Goal: Task Accomplishment & Management: Manage account settings

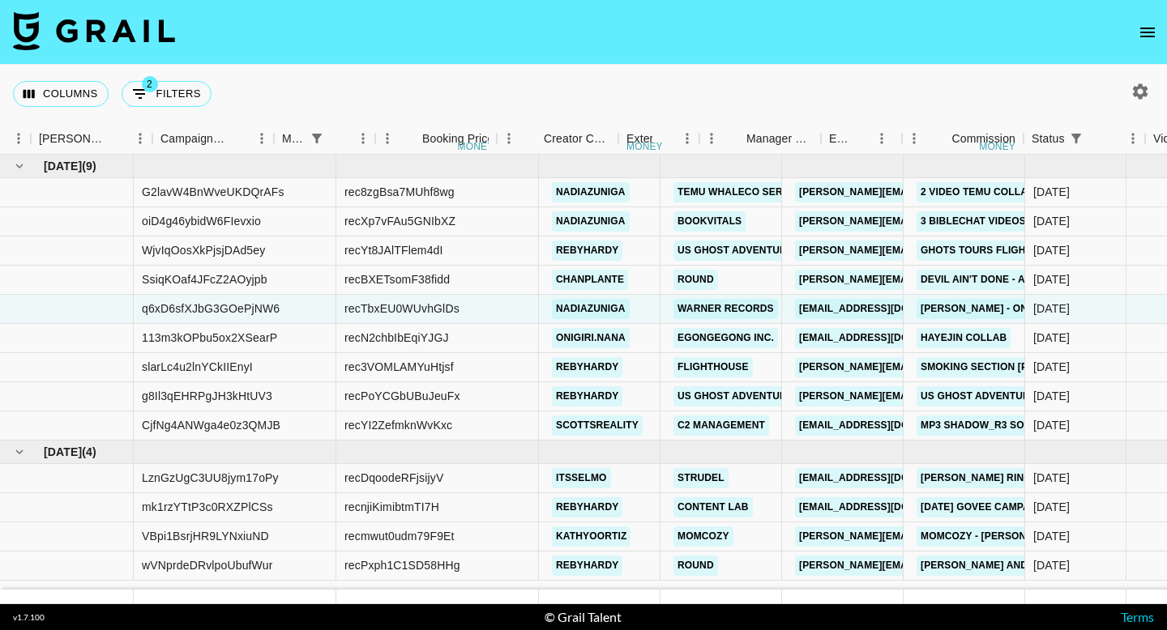
click at [1148, 23] on icon "open drawer" at bounding box center [1147, 32] width 19 height 19
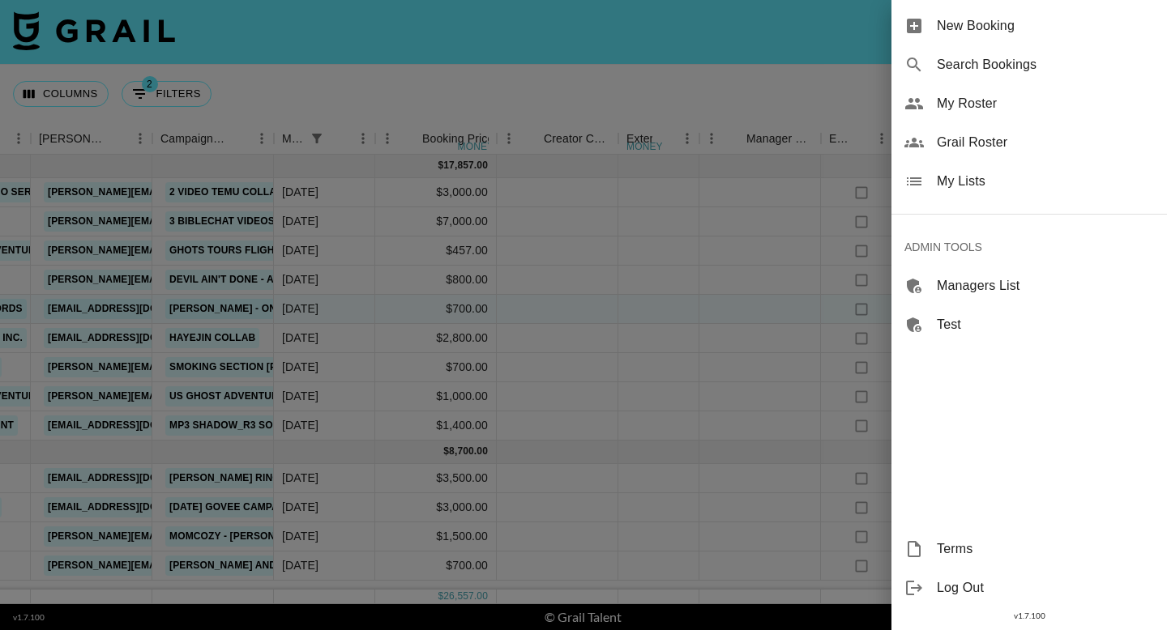
click at [946, 140] on span "Grail Roster" at bounding box center [1045, 142] width 217 height 19
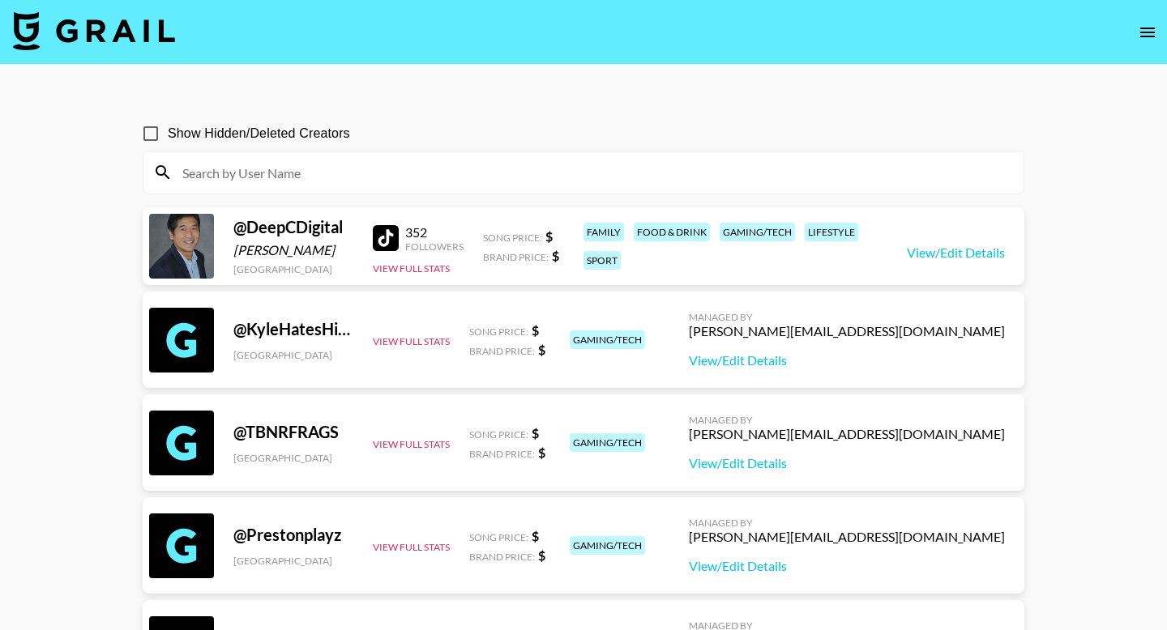
click at [343, 166] on input at bounding box center [593, 173] width 841 height 26
paste input "marlon.noah"
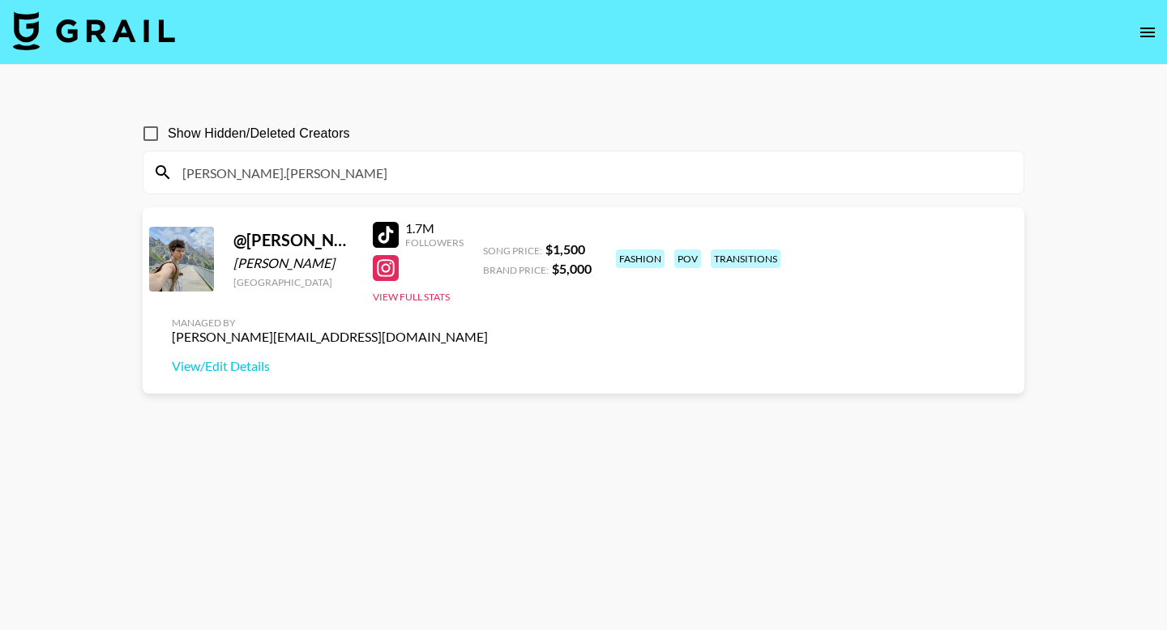
click at [322, 180] on input "marlon.noah" at bounding box center [593, 173] width 841 height 26
paste input "hunter__workman"
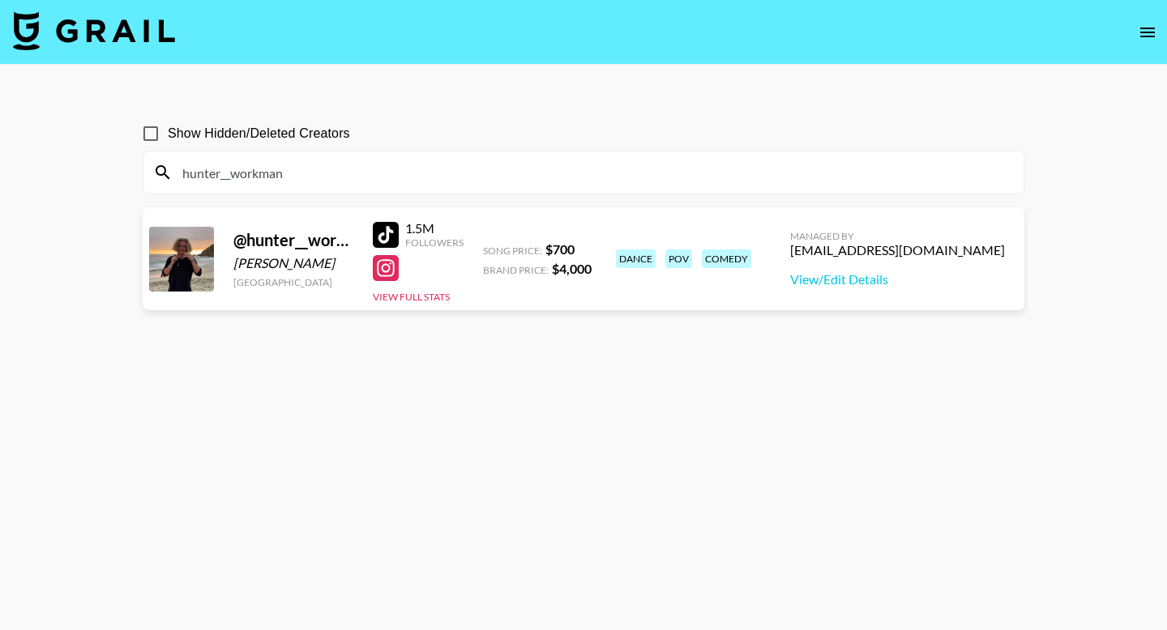
click at [437, 169] on input "hunter__workman" at bounding box center [593, 173] width 841 height 26
paste input "jae.matthiese"
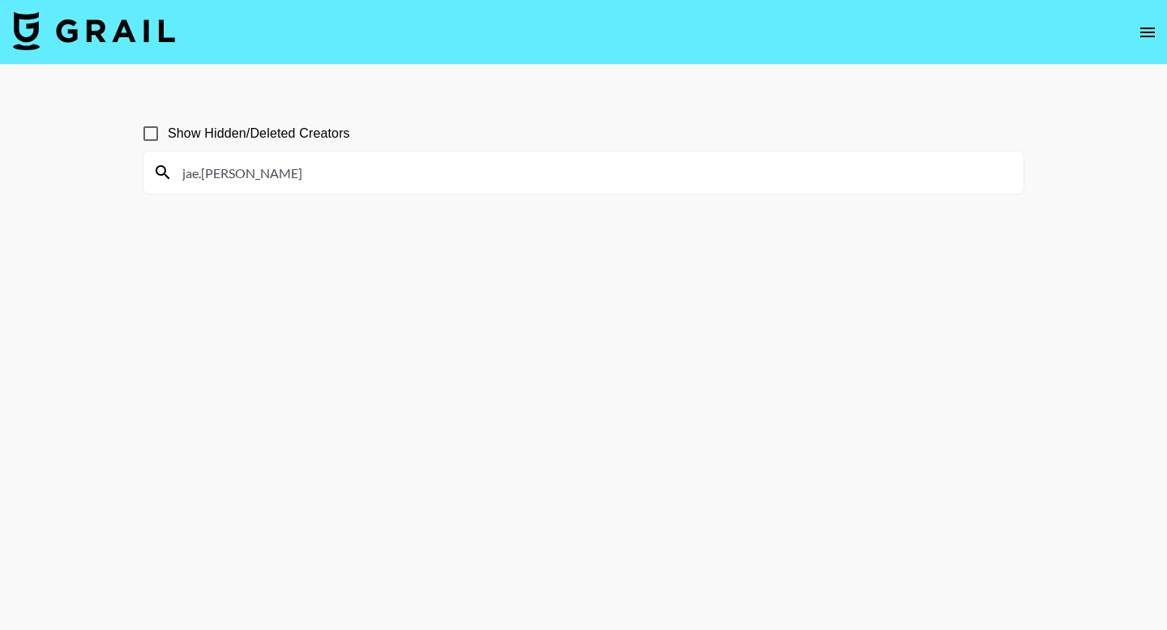
type input "jae.matthiesen"
click at [158, 133] on input "Show Hidden/Deleted Creators" at bounding box center [151, 134] width 34 height 34
checkbox input "true"
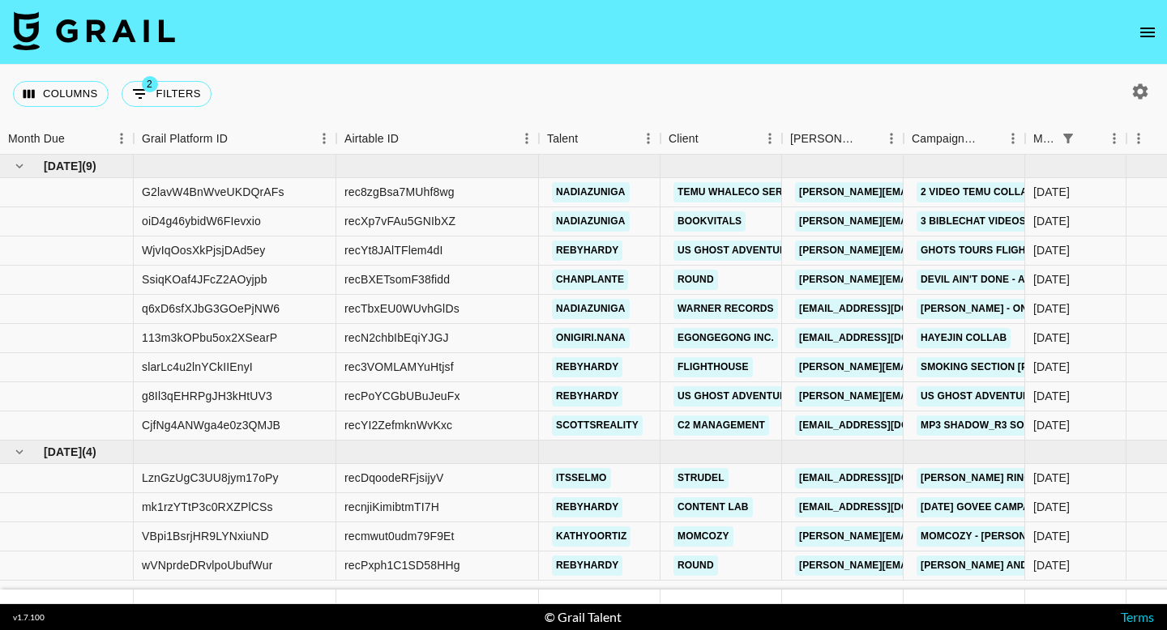
click at [1147, 36] on icon "open drawer" at bounding box center [1147, 32] width 19 height 19
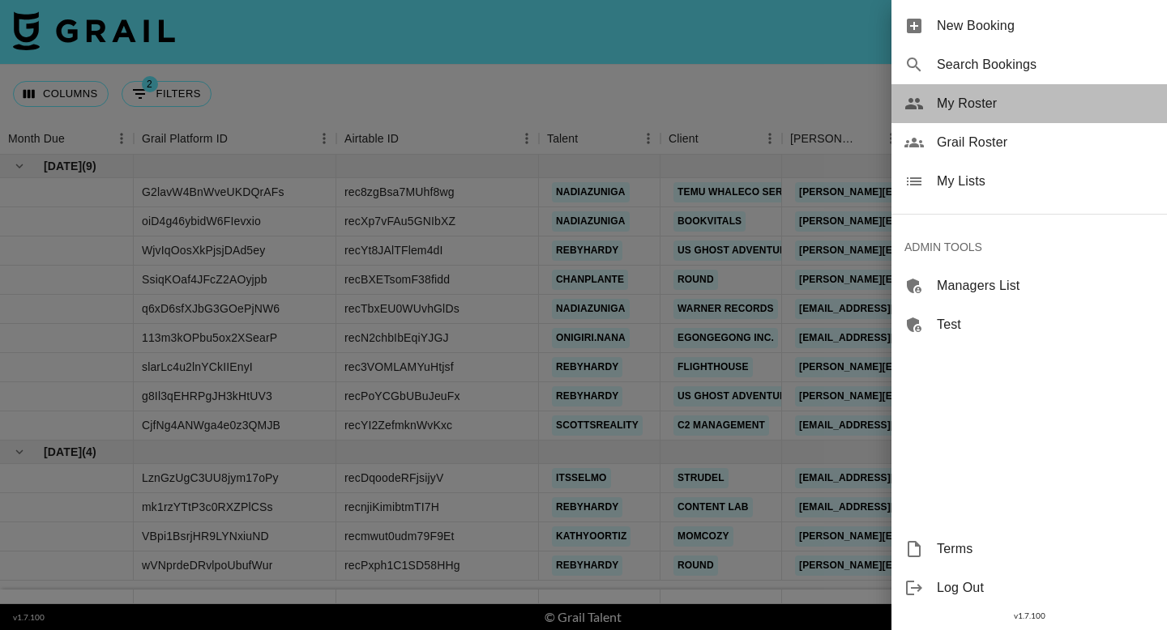
click at [1035, 106] on span "My Roster" at bounding box center [1045, 103] width 217 height 19
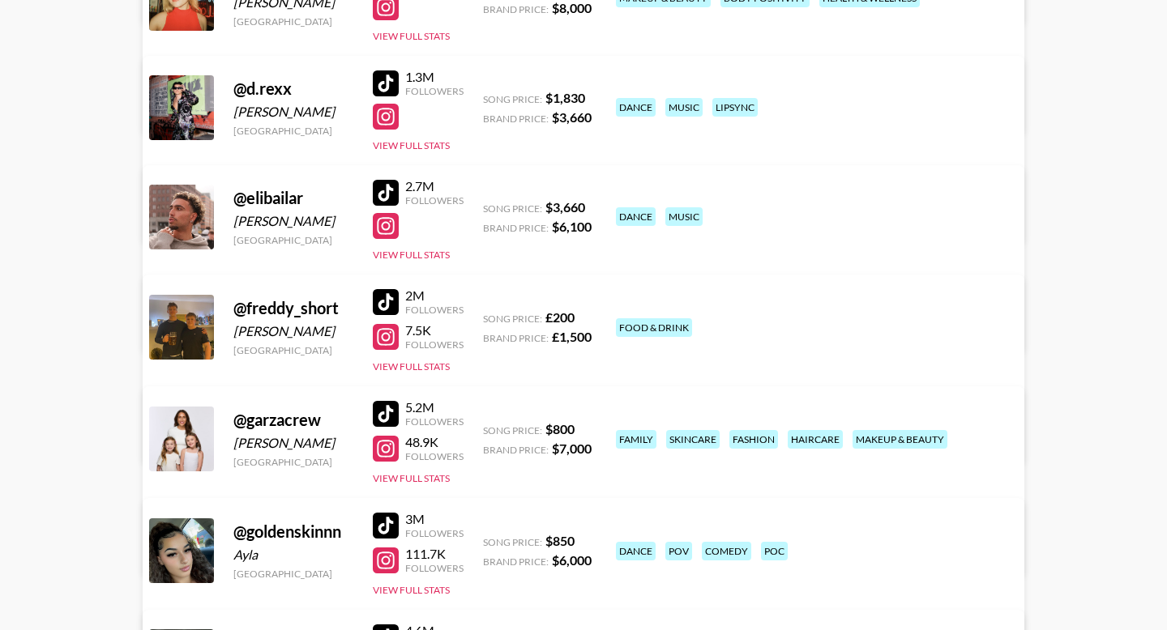
scroll to position [516, 0]
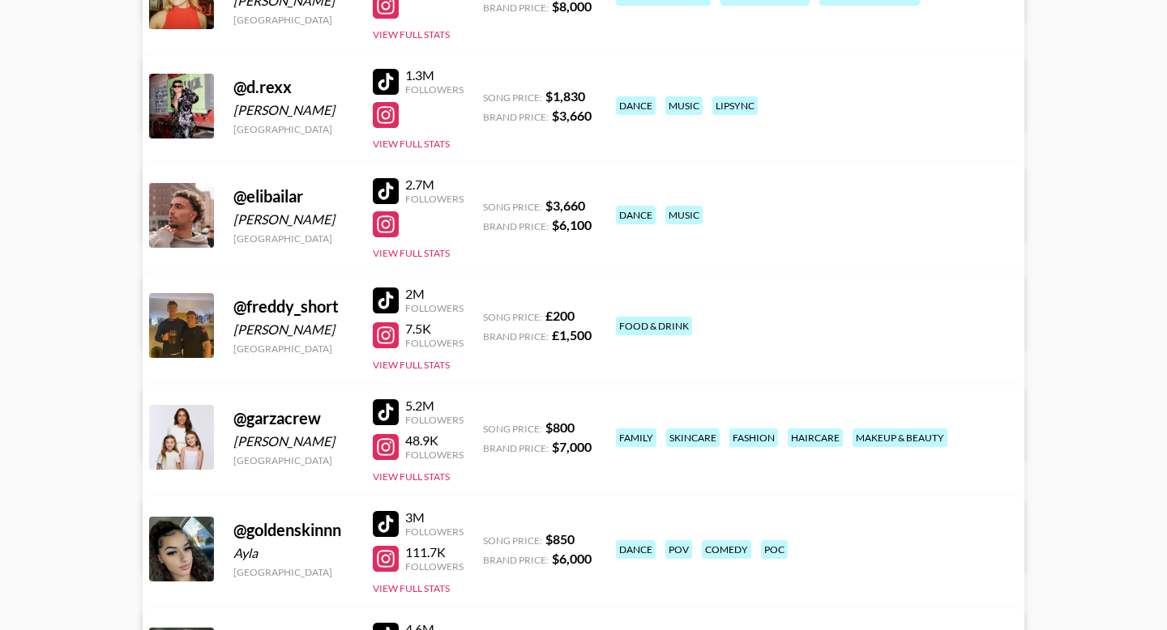
click at [488, 314] on link "View/Edit Details" at bounding box center [330, 322] width 316 height 16
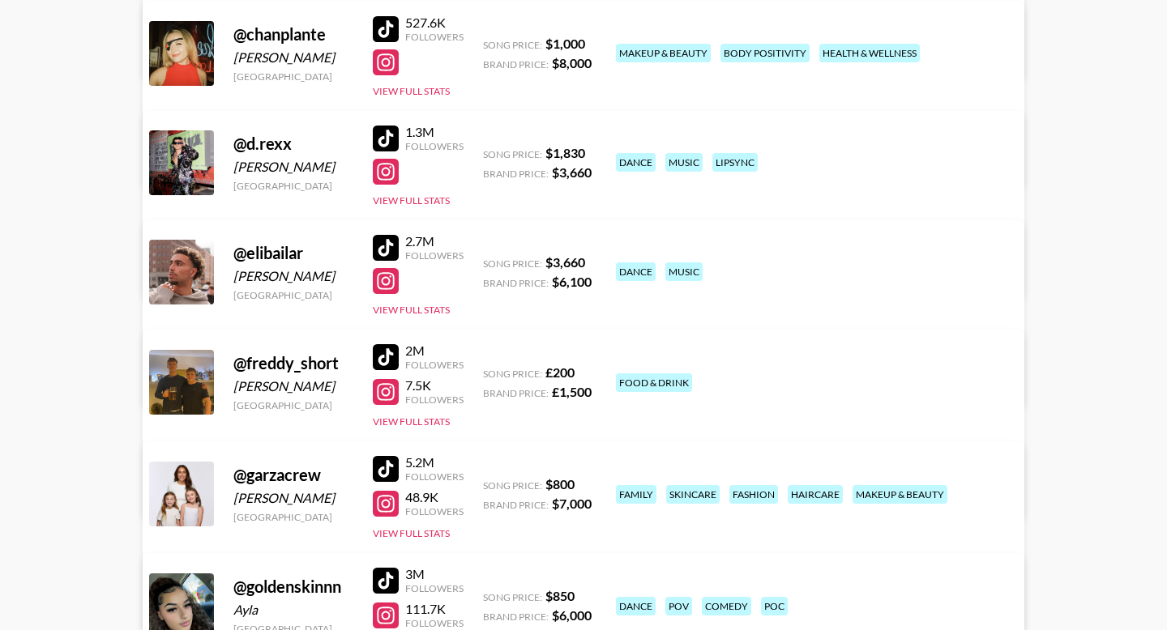
click at [383, 130] on div at bounding box center [386, 139] width 26 height 26
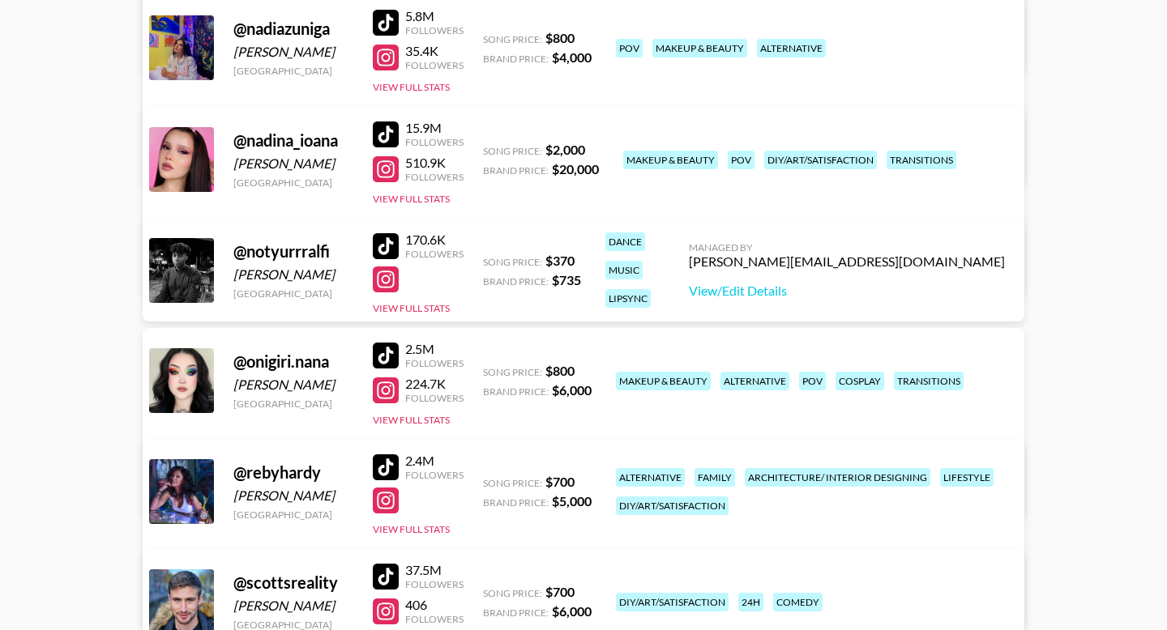
scroll to position [1793, 0]
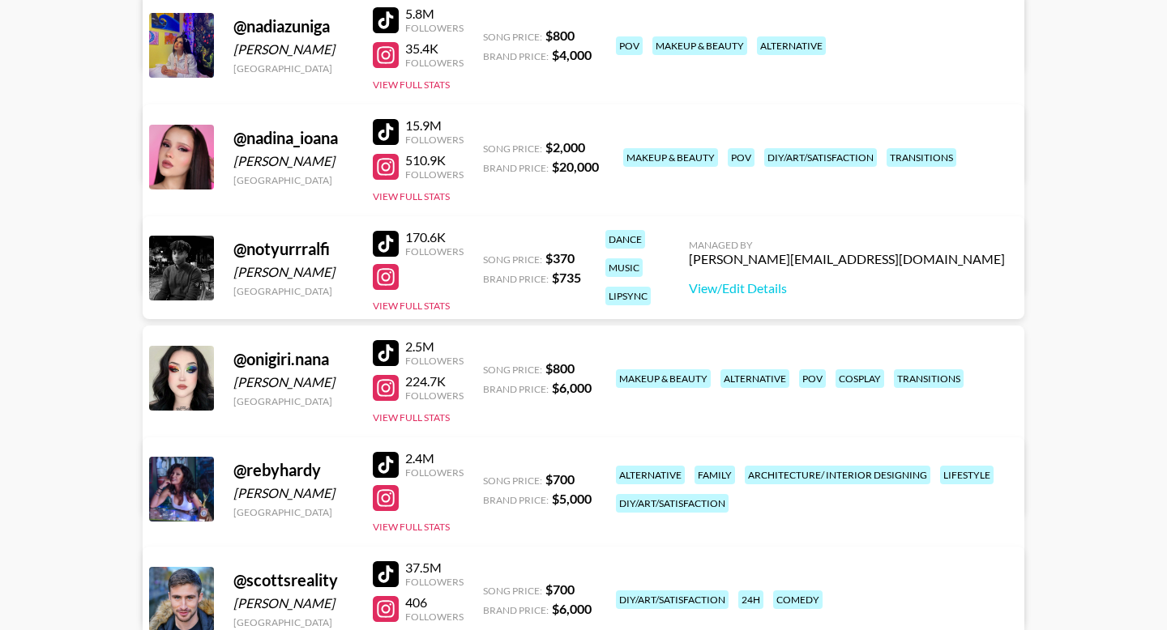
click at [389, 241] on div at bounding box center [386, 244] width 26 height 26
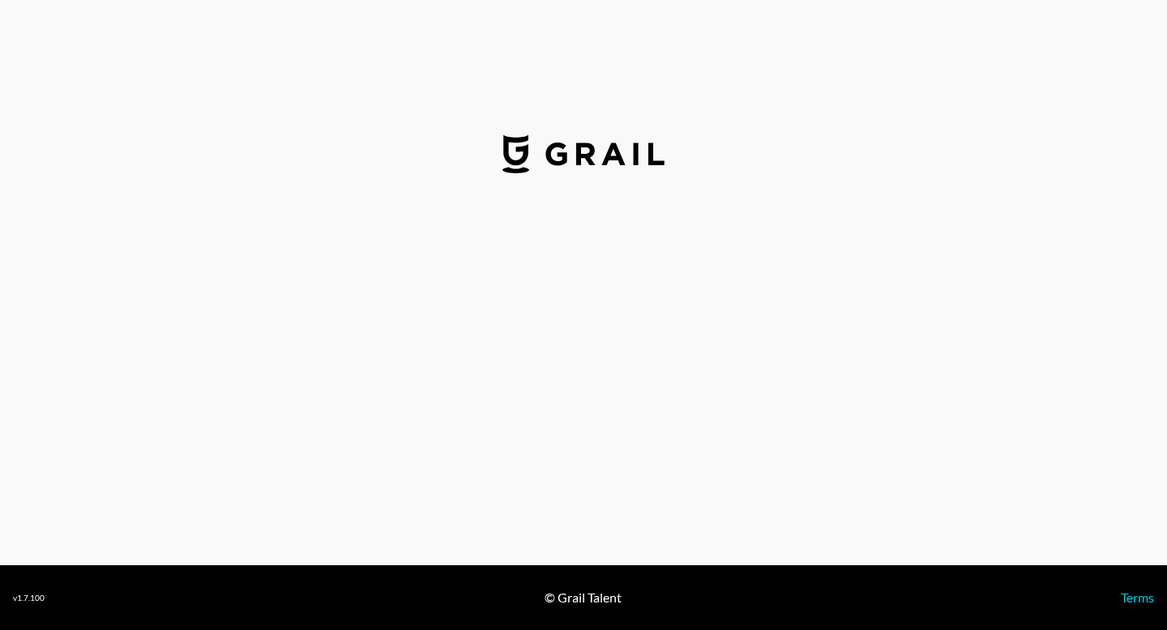
select select "USD"
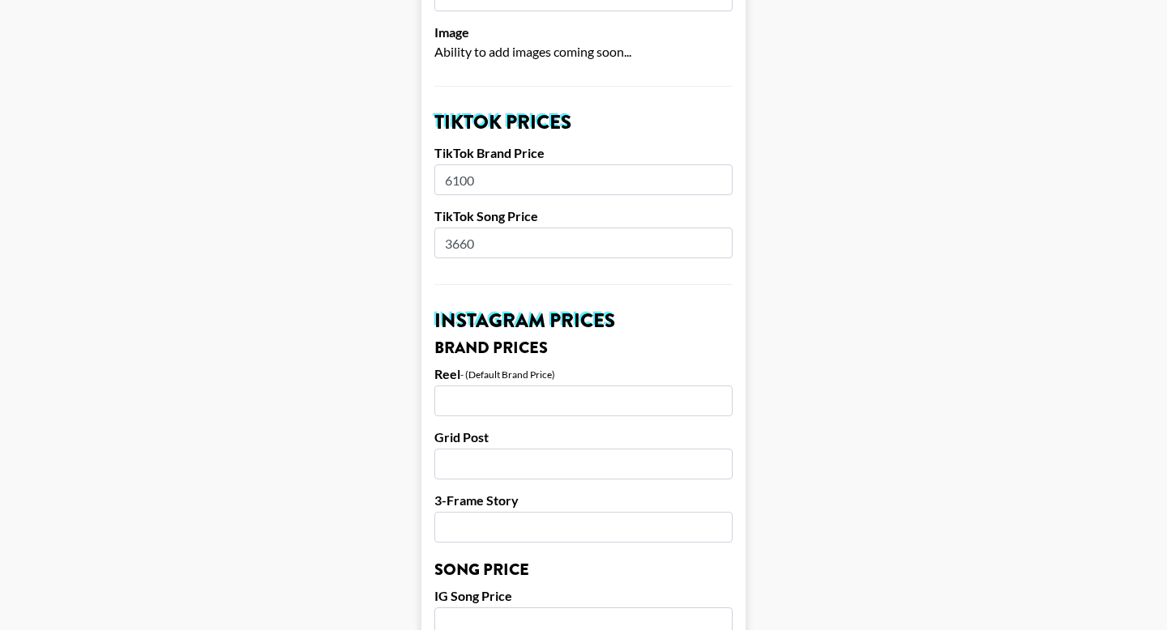
scroll to position [420, 0]
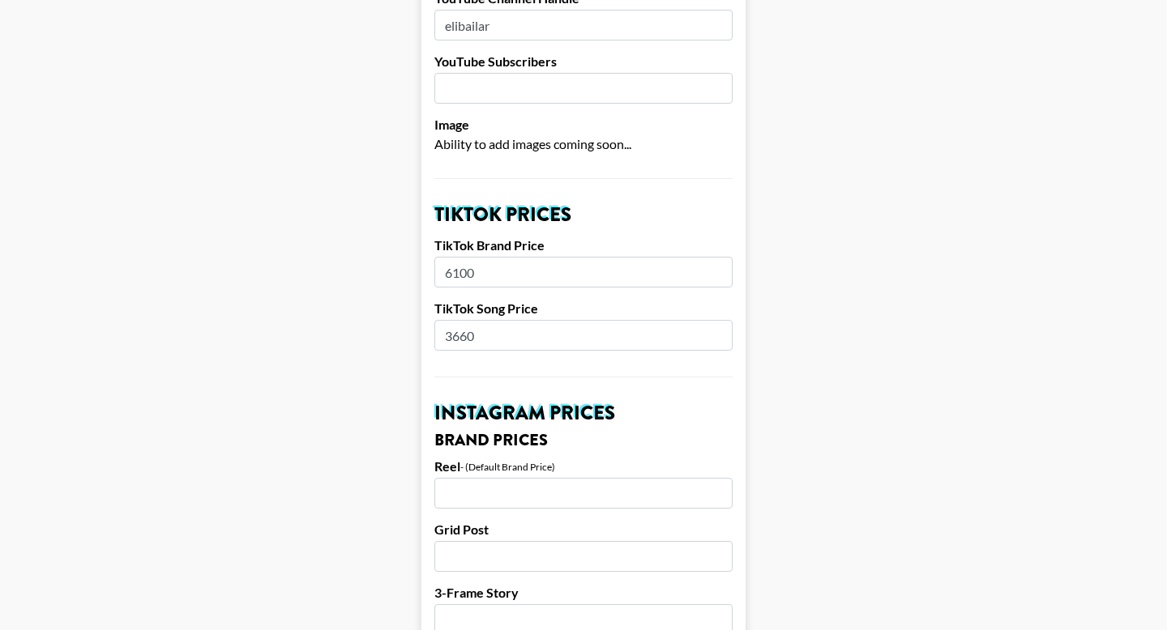
drag, startPoint x: 490, startPoint y: 318, endPoint x: 413, endPoint y: 316, distance: 77.0
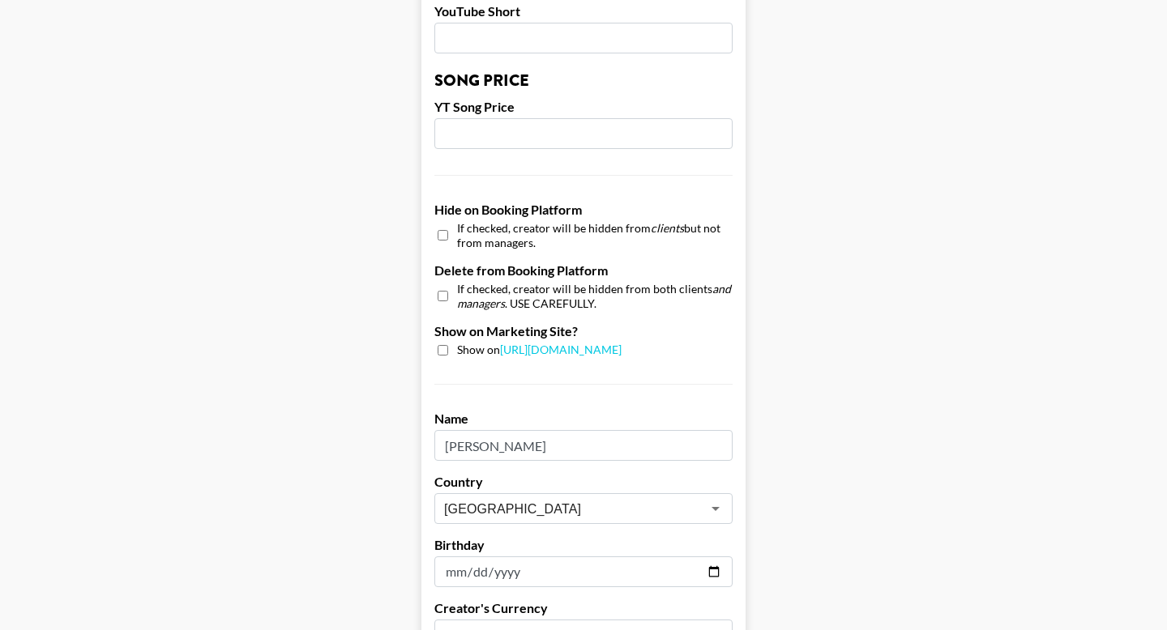
scroll to position [1568, 0]
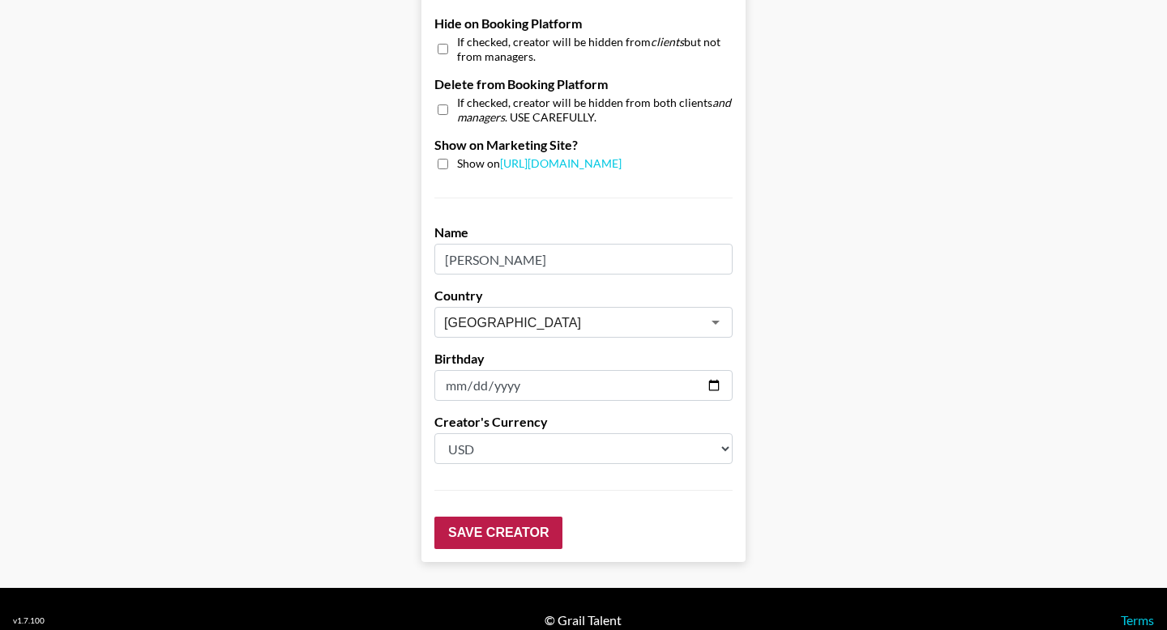
type input "2000"
click at [500, 517] on input "Save Creator" at bounding box center [498, 533] width 128 height 32
click at [505, 517] on input "Save Creator" at bounding box center [498, 533] width 128 height 32
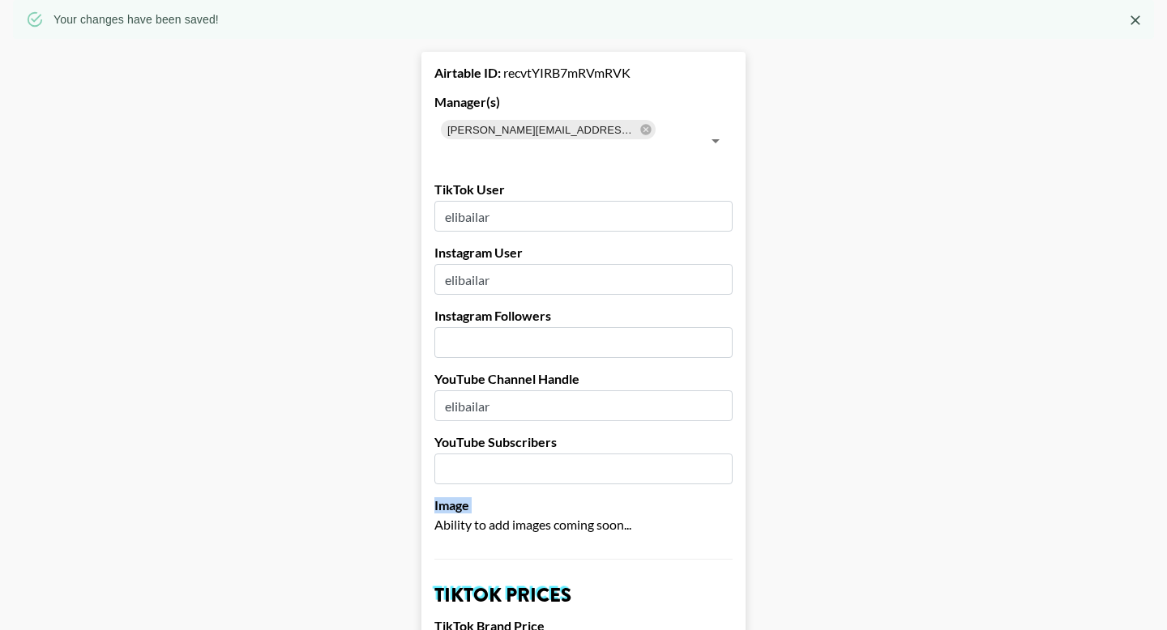
click at [505, 517] on span "Ability to add images coming soon..." at bounding box center [532, 524] width 197 height 15
